Goal: Information Seeking & Learning: Learn about a topic

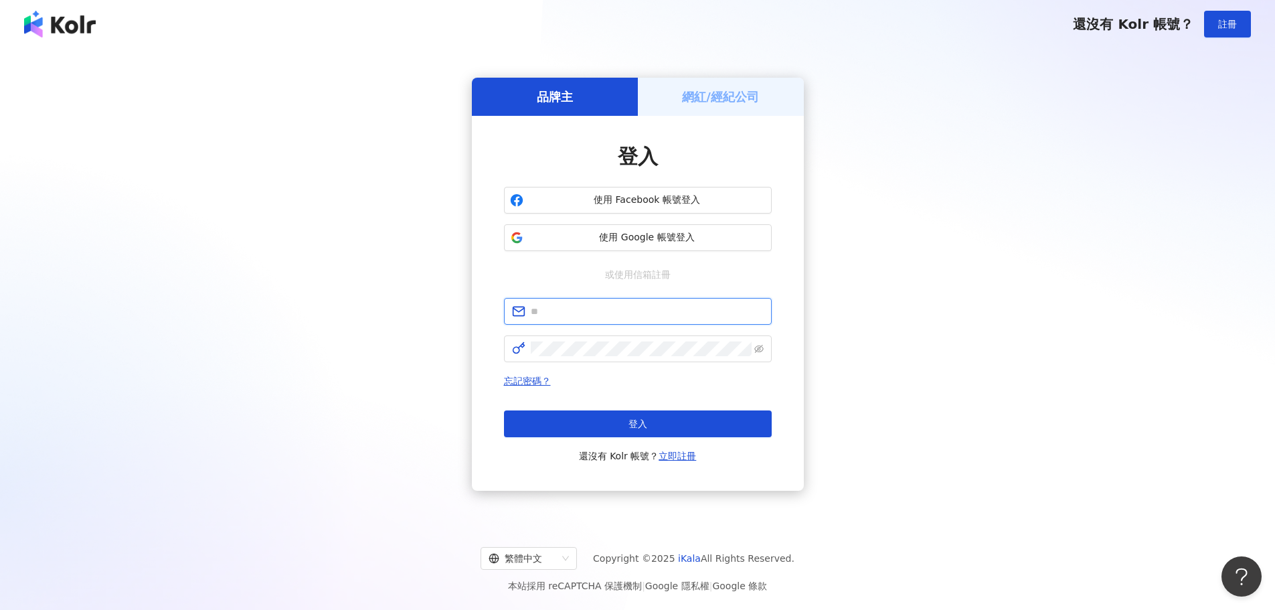
click at [571, 307] on input "text" at bounding box center [647, 311] width 233 height 15
paste input "**********"
type input "**********"
click at [639, 344] on span at bounding box center [638, 348] width 268 height 27
click at [628, 418] on span "登入" at bounding box center [637, 423] width 19 height 11
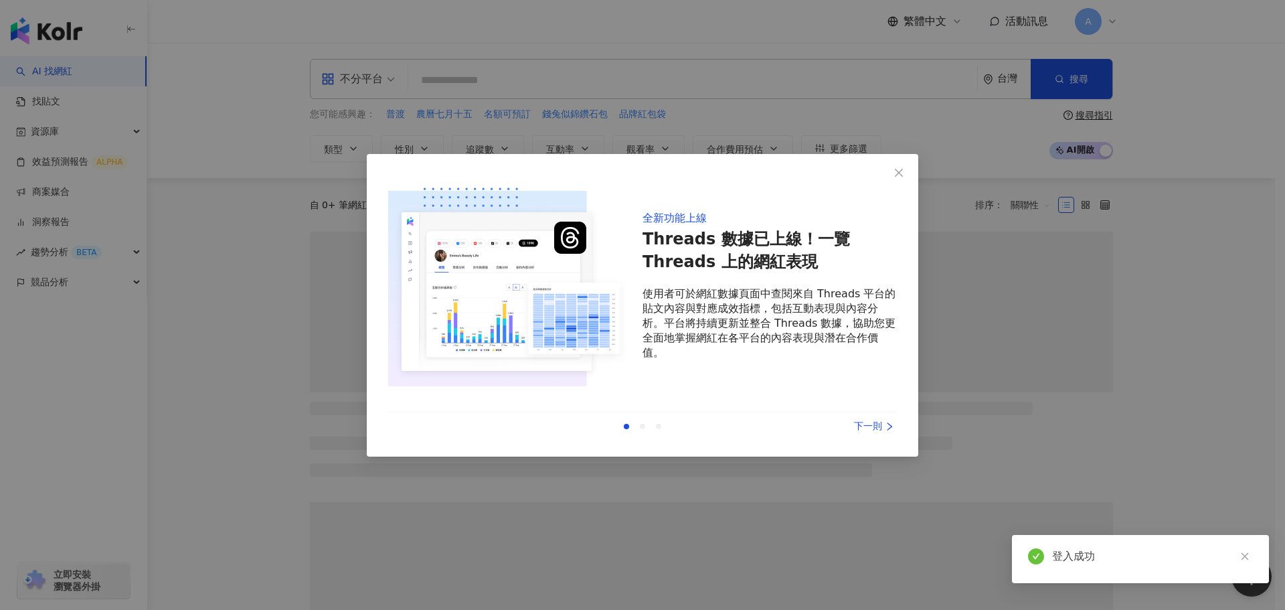
drag, startPoint x: 901, startPoint y: 170, endPoint x: 944, endPoint y: 170, distance: 42.8
click at [902, 170] on icon "close" at bounding box center [899, 172] width 11 height 11
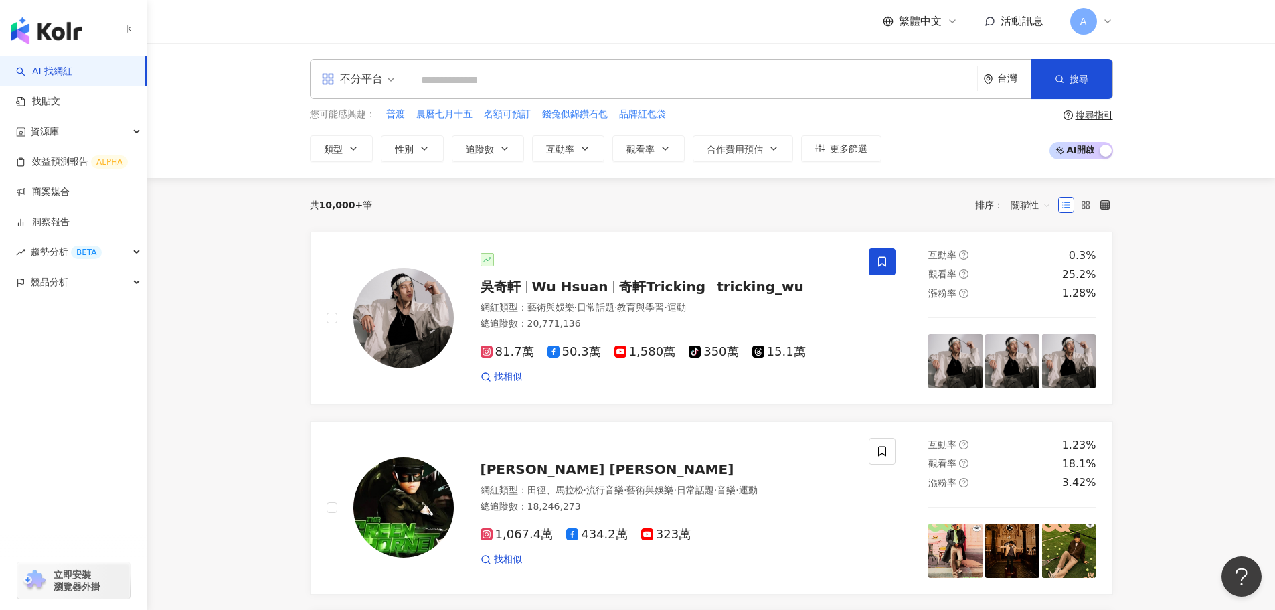
click at [493, 80] on input "search" at bounding box center [693, 80] width 558 height 25
type input "*"
type input "**"
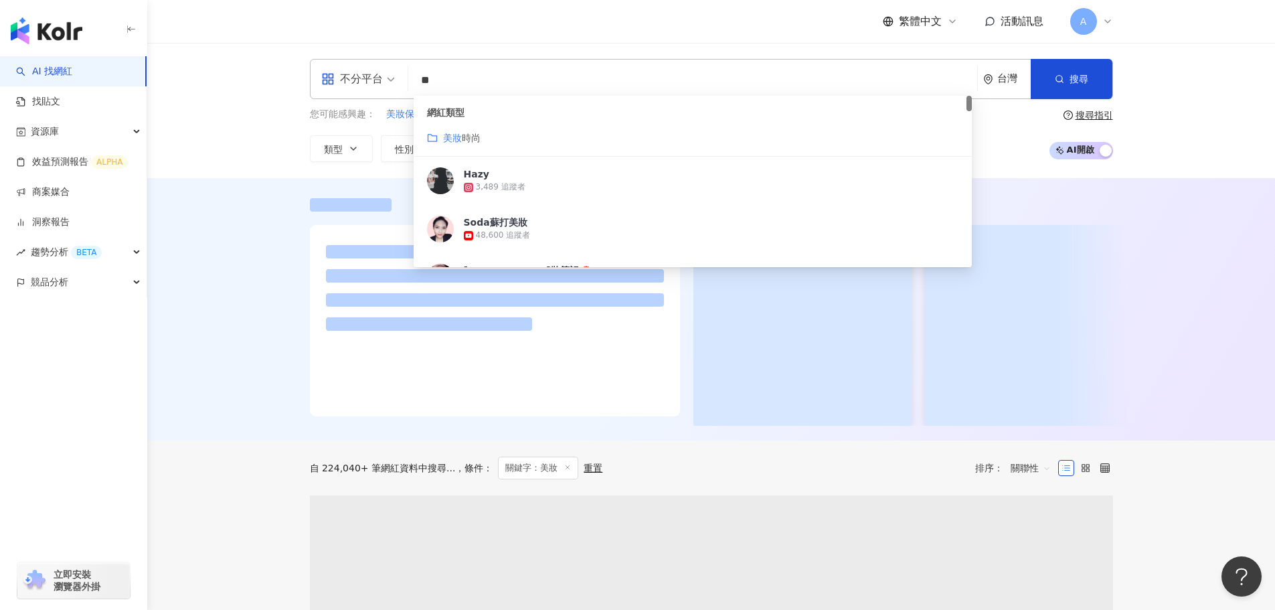
click at [195, 377] on div at bounding box center [711, 309] width 1128 height 262
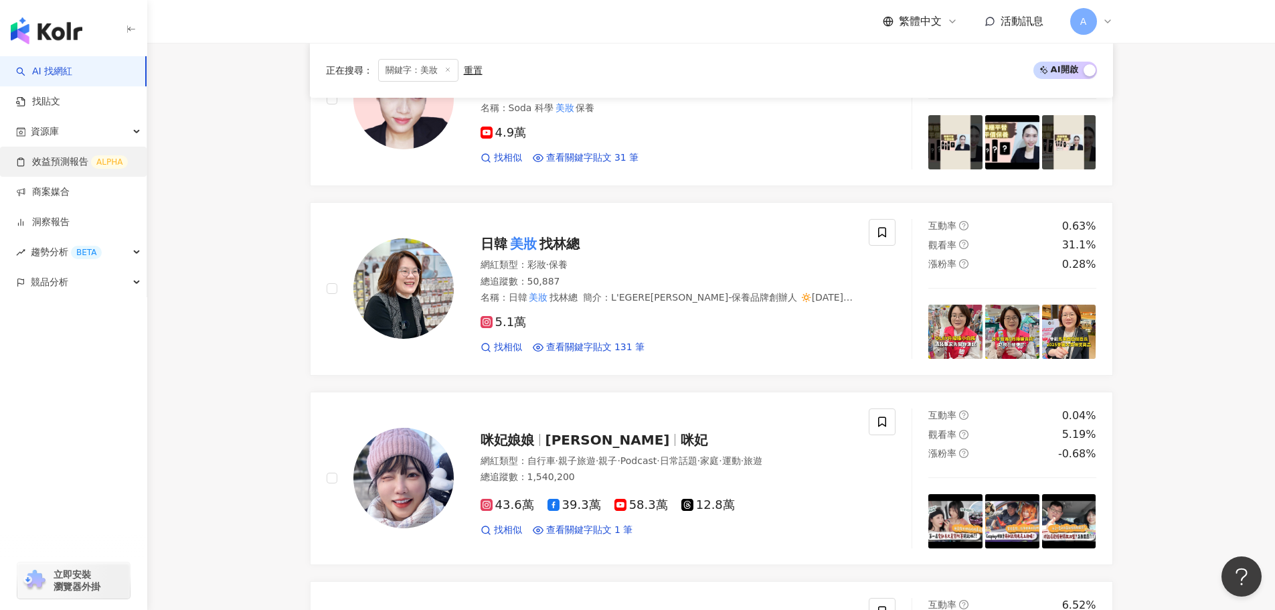
scroll to position [469, 0]
click at [1110, 19] on icon at bounding box center [1107, 21] width 11 height 11
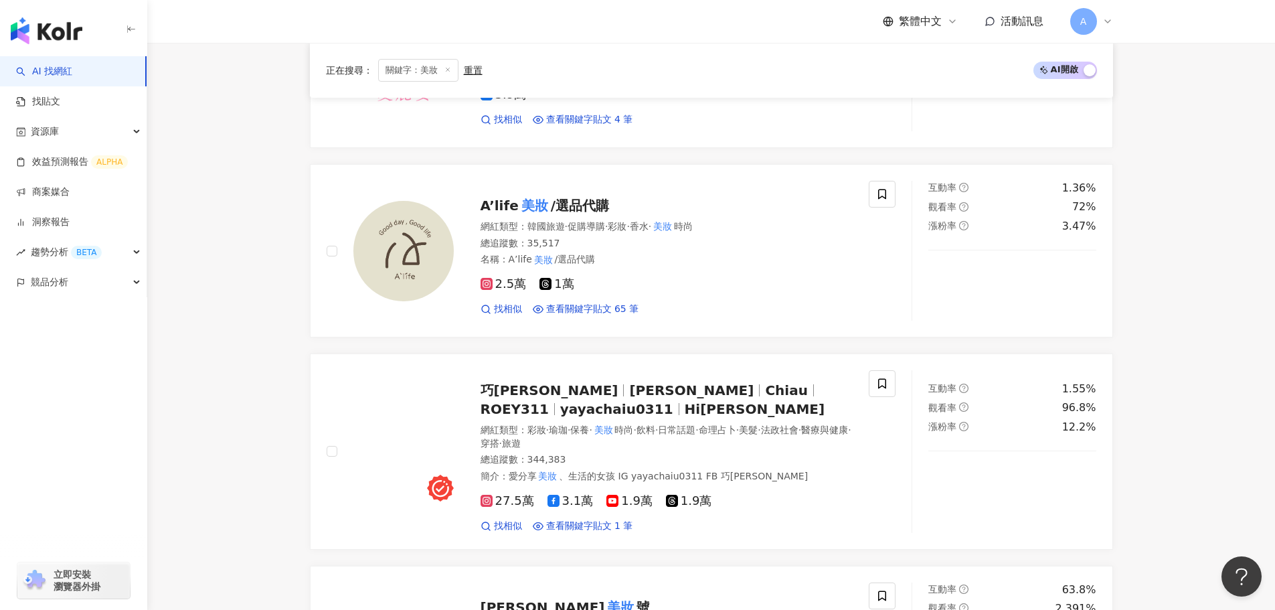
scroll to position [1472, 0]
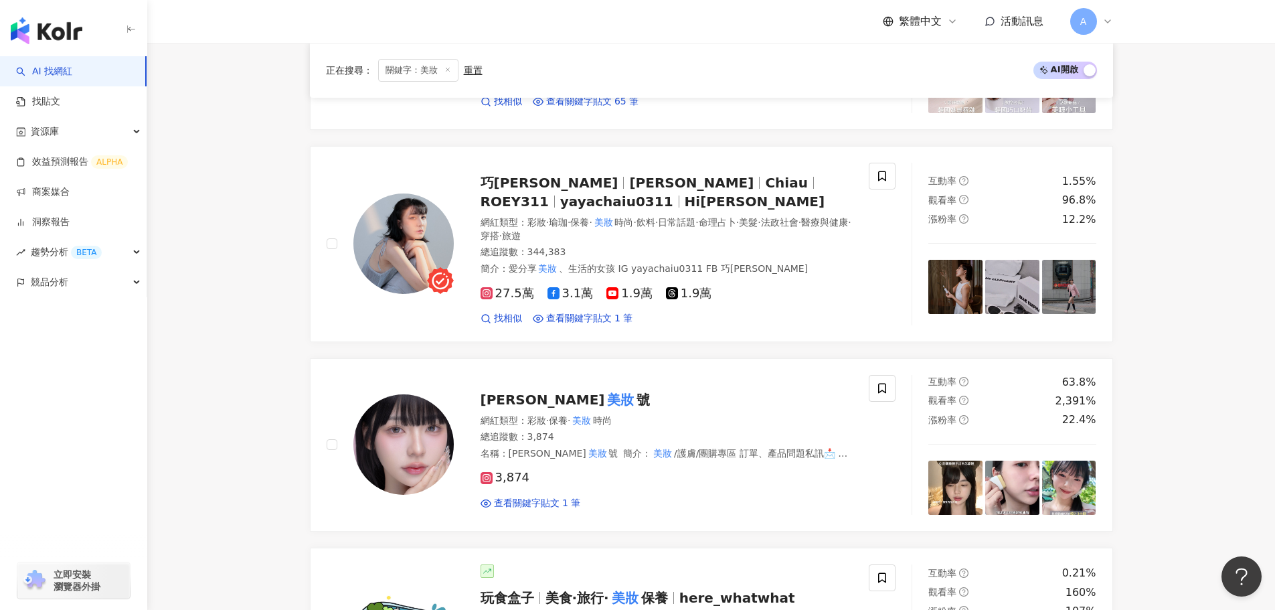
click at [242, 357] on main "不分平台 ** 台灣 搜尋 customizedTag 網紅類型 美妝 時尚 Hazy 3,489 追蹤者 Soda蘇打美妝 48,600 追蹤者 Mina …" at bounding box center [711, 55] width 1128 height 2970
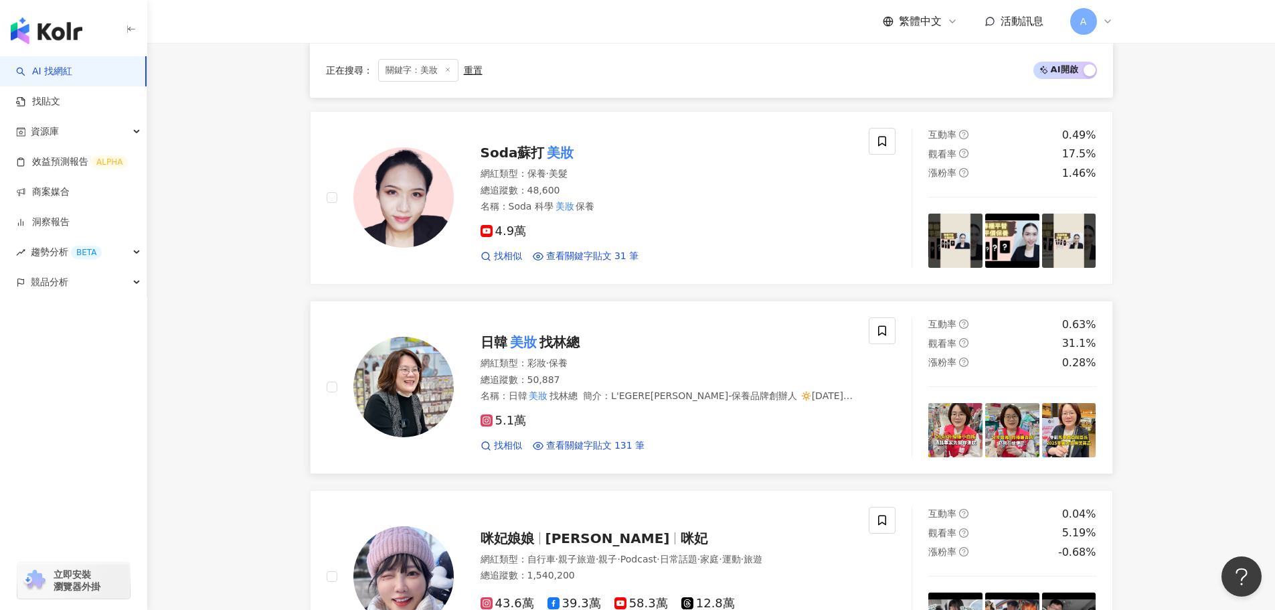
scroll to position [402, 0]
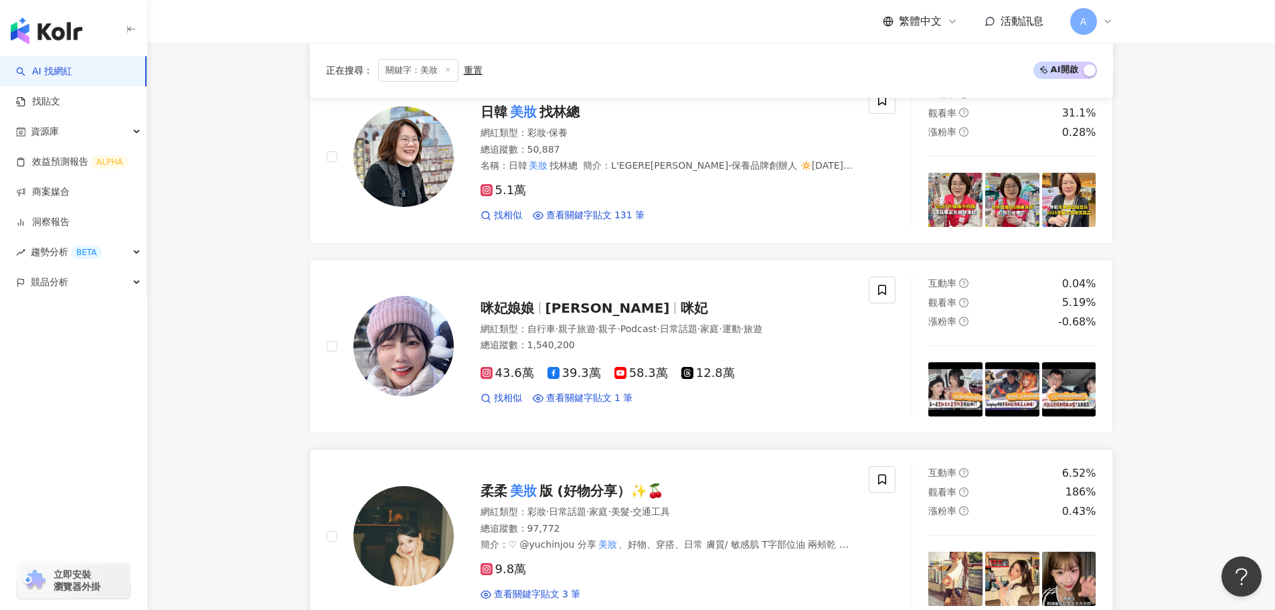
scroll to position [602, 0]
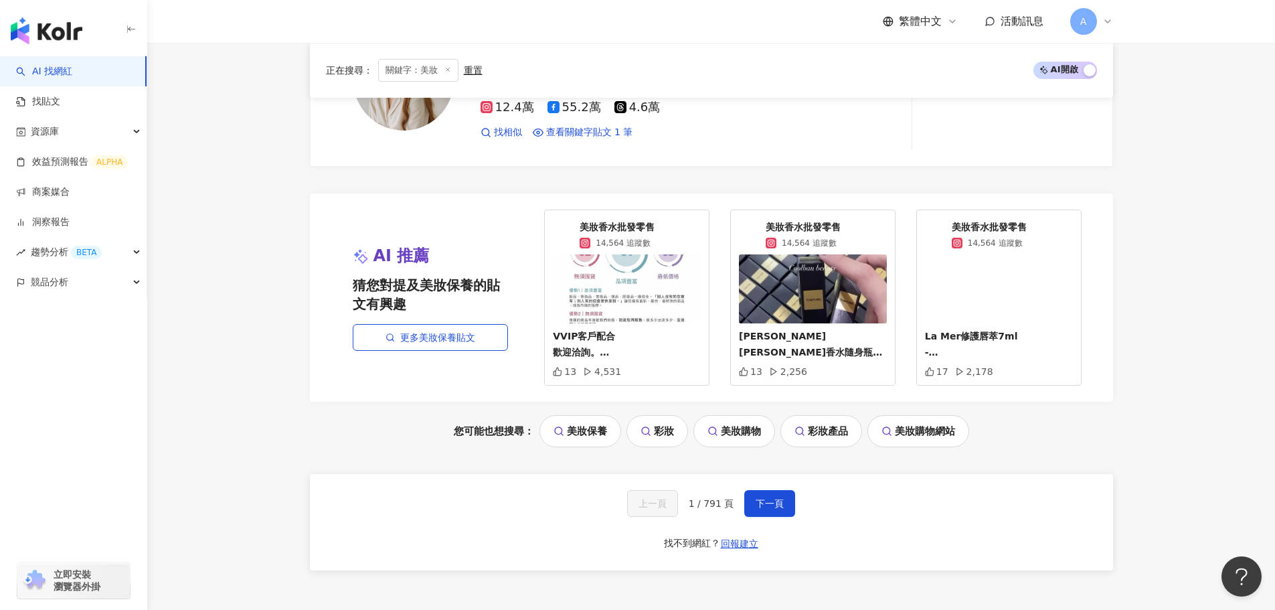
scroll to position [2551, 0]
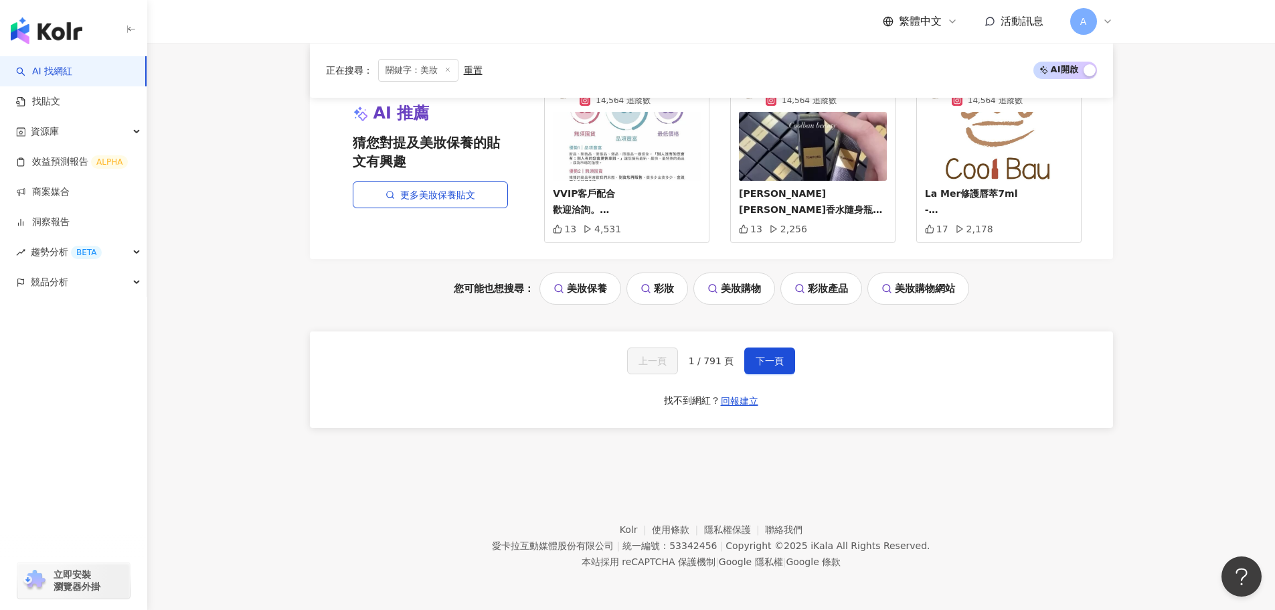
click at [798, 357] on div "上一頁 1 / 791 頁 下一頁 找不到網紅？ 回報建立" at bounding box center [711, 379] width 803 height 96
click at [779, 361] on span "下一頁" at bounding box center [770, 360] width 28 height 11
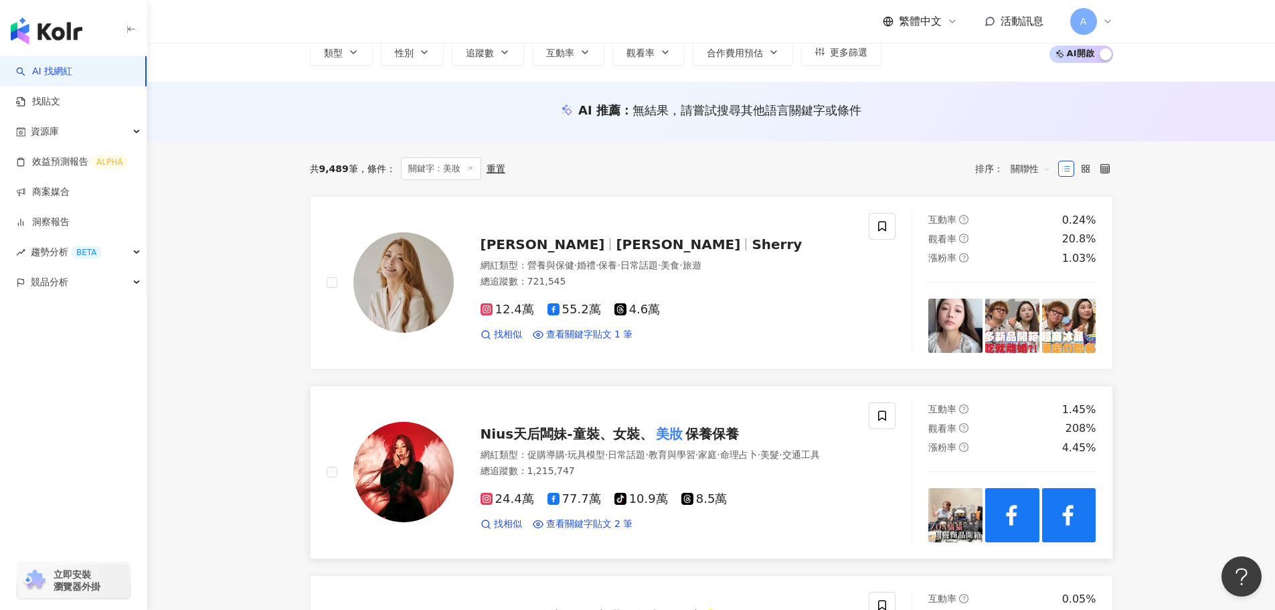
scroll to position [0, 0]
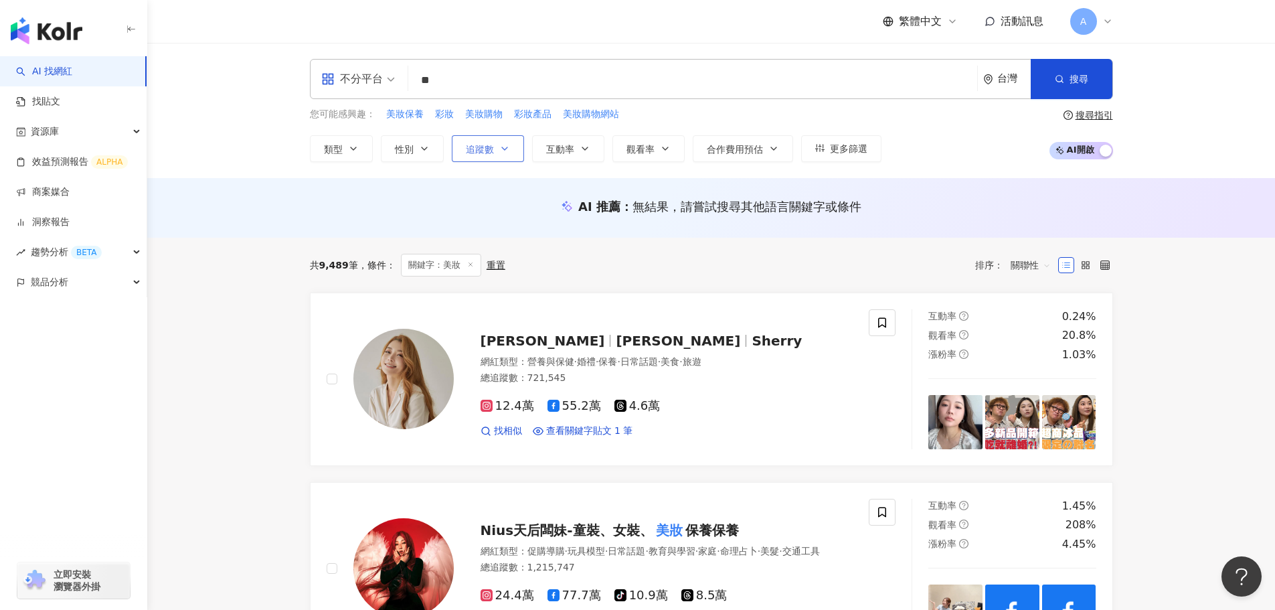
click at [497, 147] on button "追蹤數" at bounding box center [488, 148] width 72 height 27
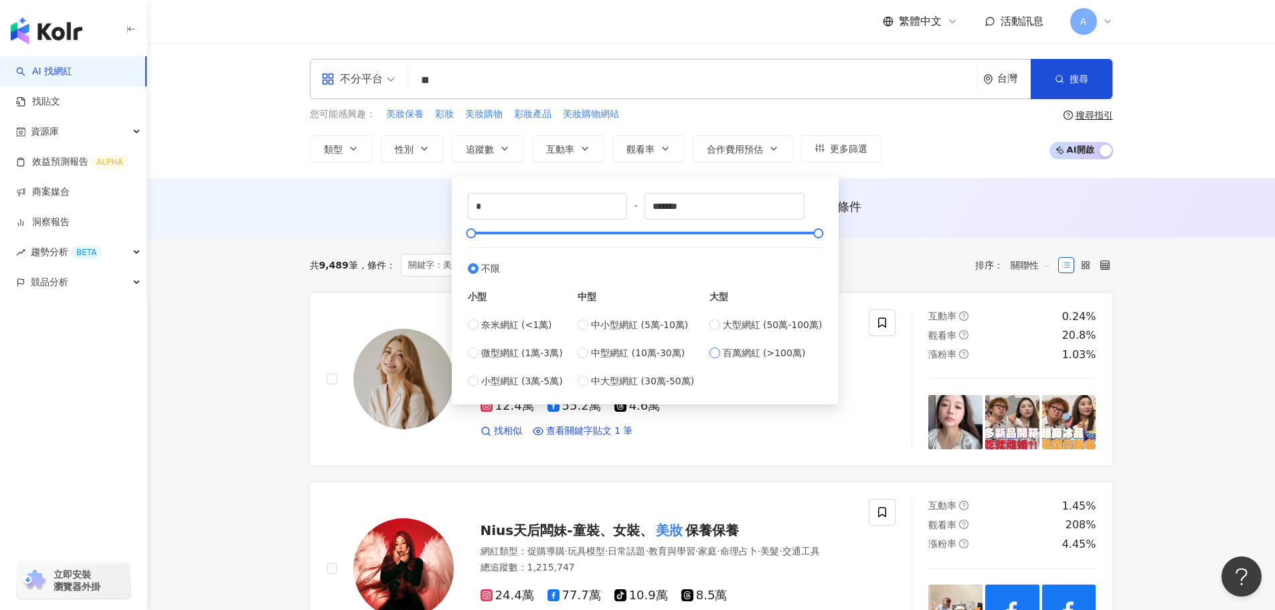
click at [747, 351] on span "百萬網紅 (>100萬)" at bounding box center [764, 352] width 83 height 15
type input "*******"
type input "*********"
click at [790, 422] on div "12.4萬 55.2萬 4.6萬 找相似 查看關鍵字貼文 1 筆" at bounding box center [667, 413] width 373 height 50
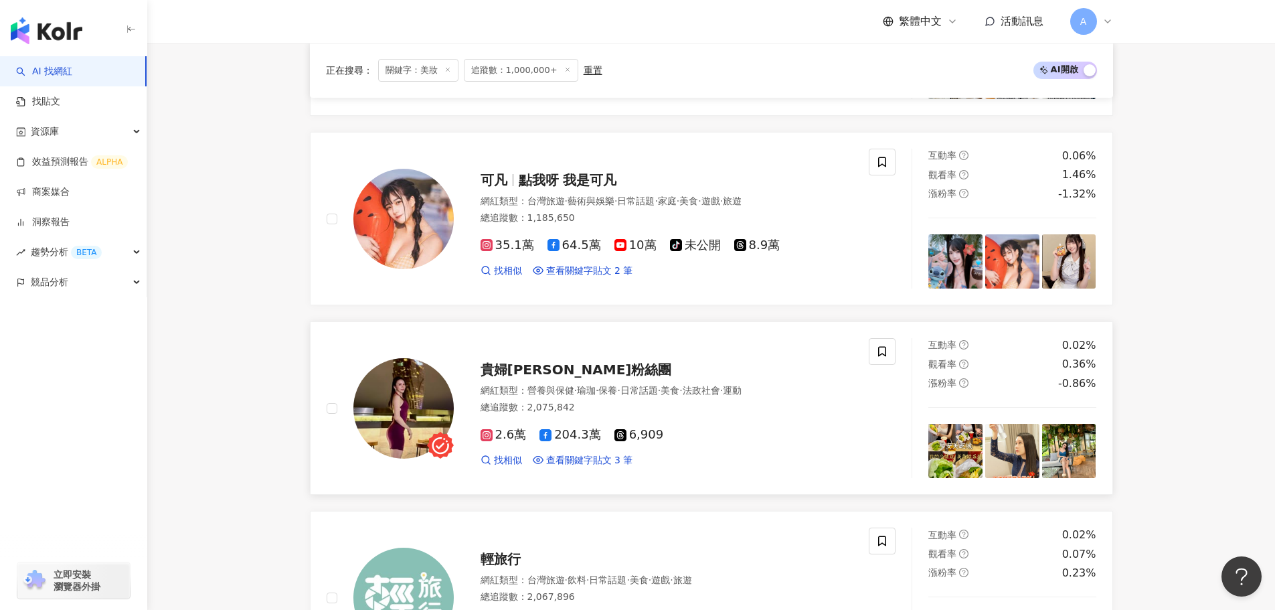
scroll to position [1205, 0]
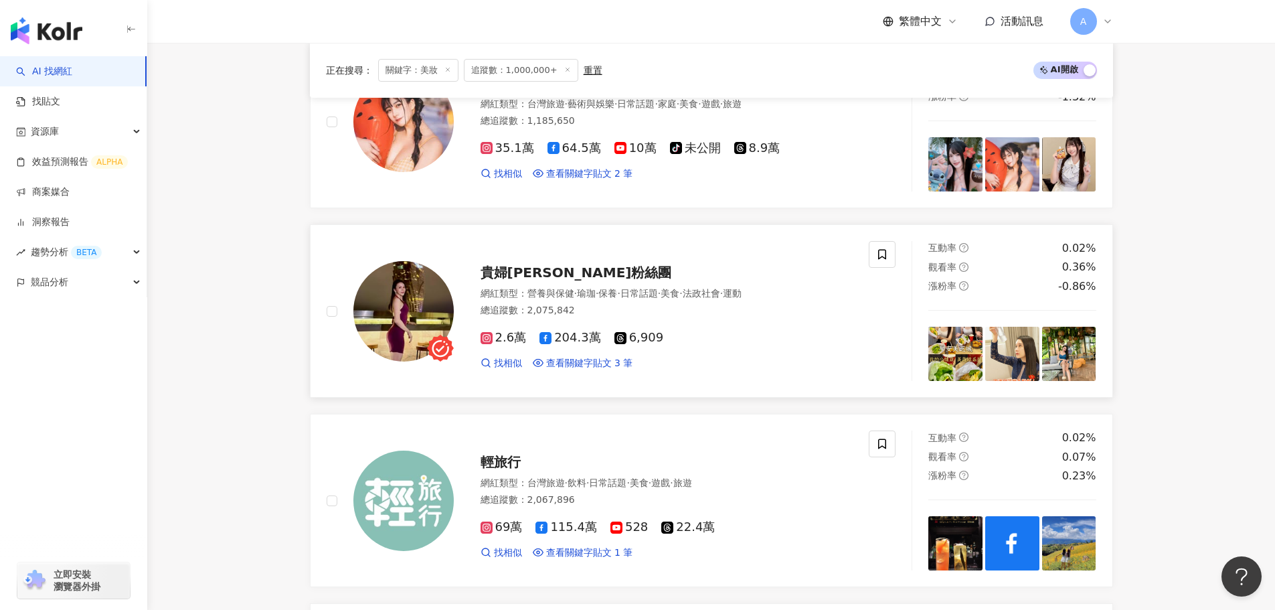
click at [550, 270] on span "貴婦俞婷粉絲團" at bounding box center [576, 272] width 191 height 16
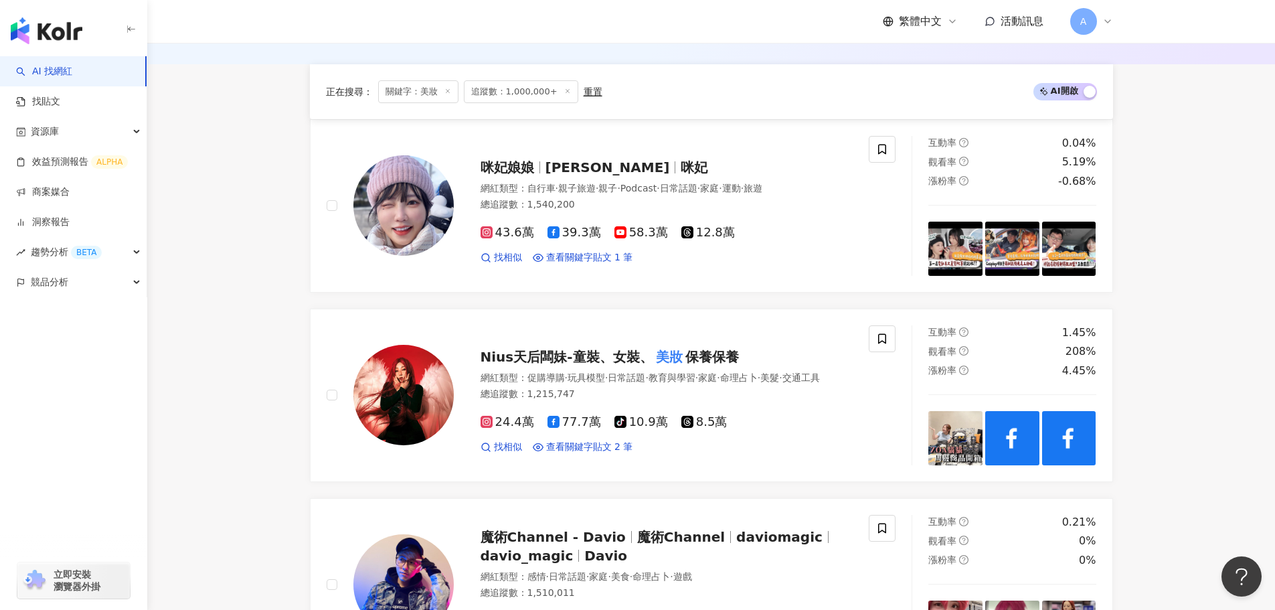
scroll to position [0, 0]
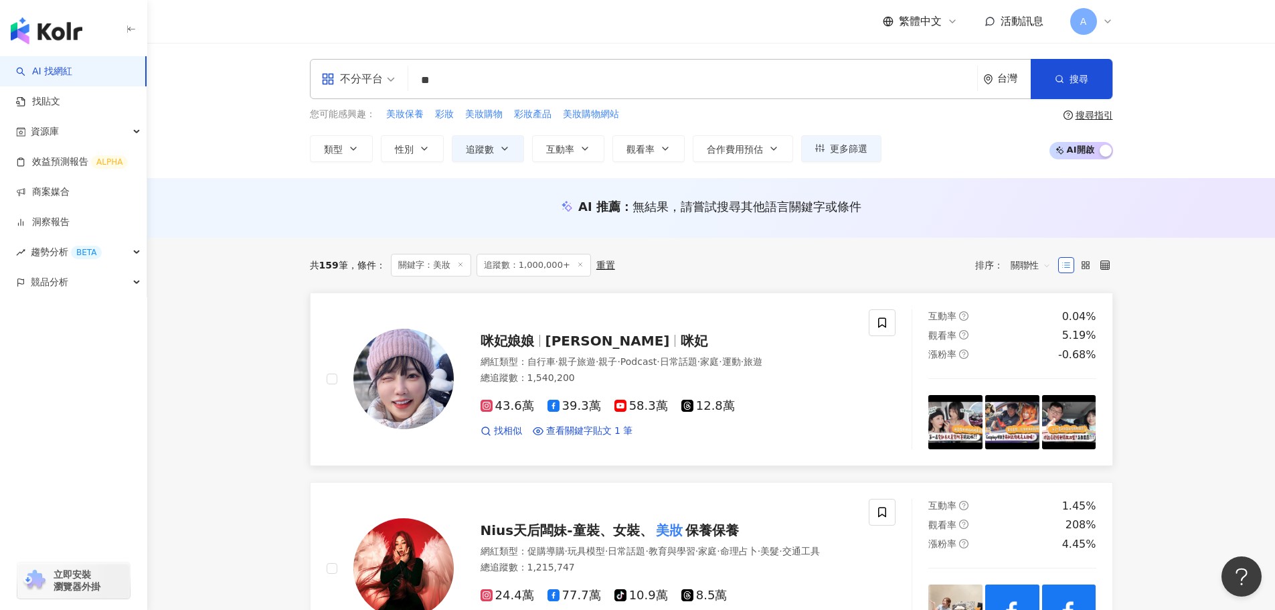
click at [524, 337] on span "咪妃娘娘" at bounding box center [508, 341] width 54 height 16
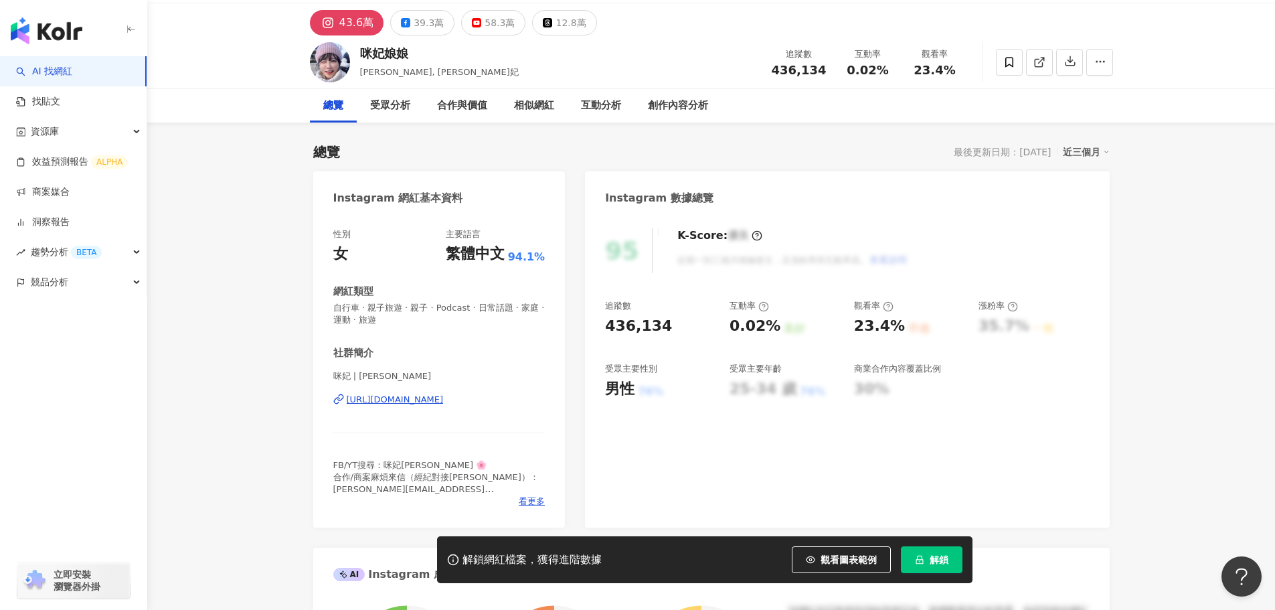
scroll to position [335, 0]
